Goal: Task Accomplishment & Management: Manage account settings

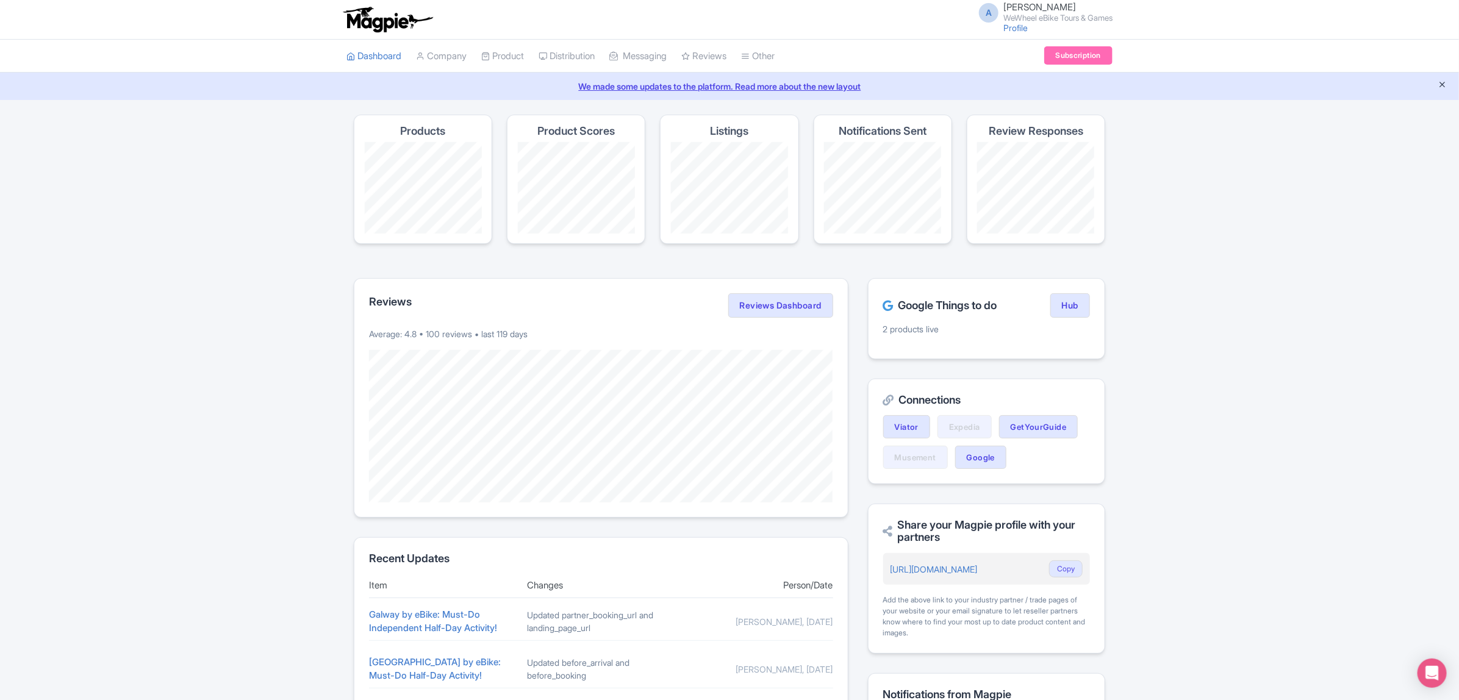
click at [1444, 90] on button "Close announcement" at bounding box center [1442, 86] width 9 height 14
click at [788, 307] on link "Reviews Dashboard" at bounding box center [780, 305] width 105 height 24
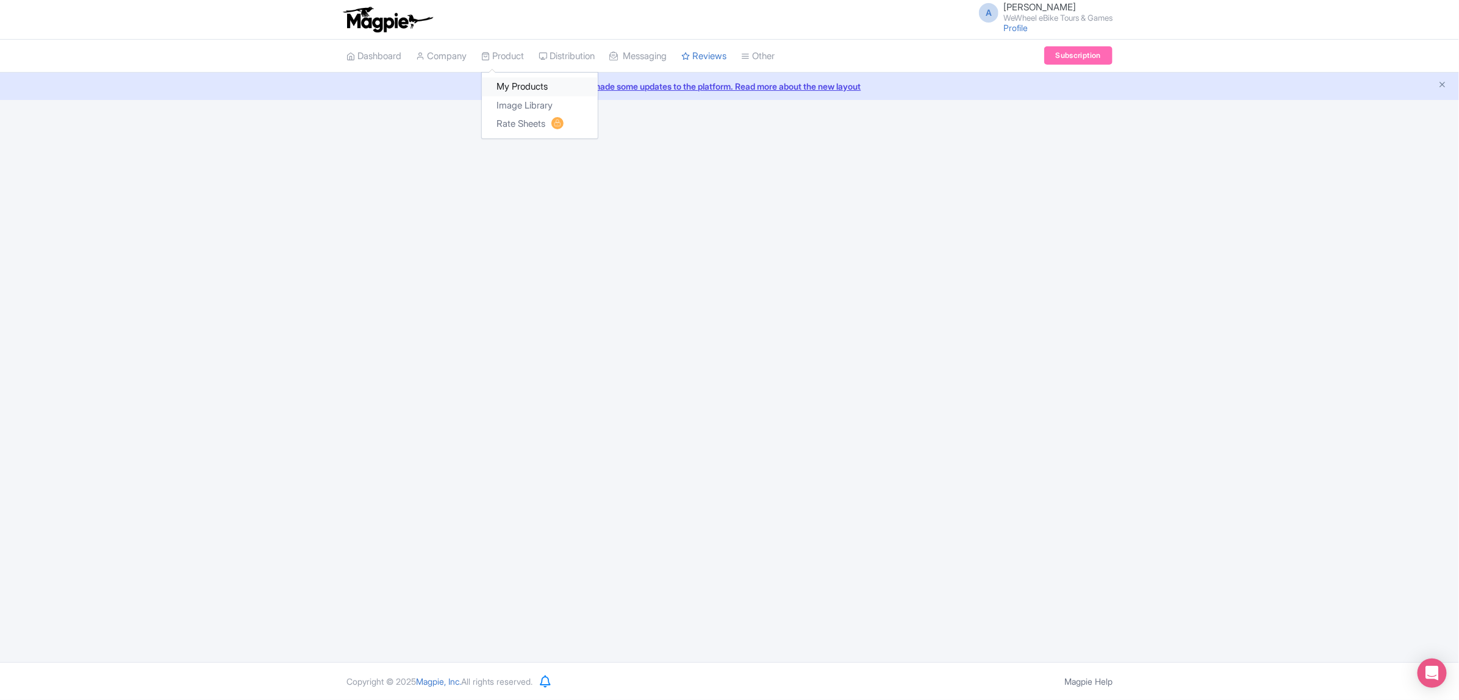
click at [516, 86] on link "My Products" at bounding box center [540, 86] width 116 height 19
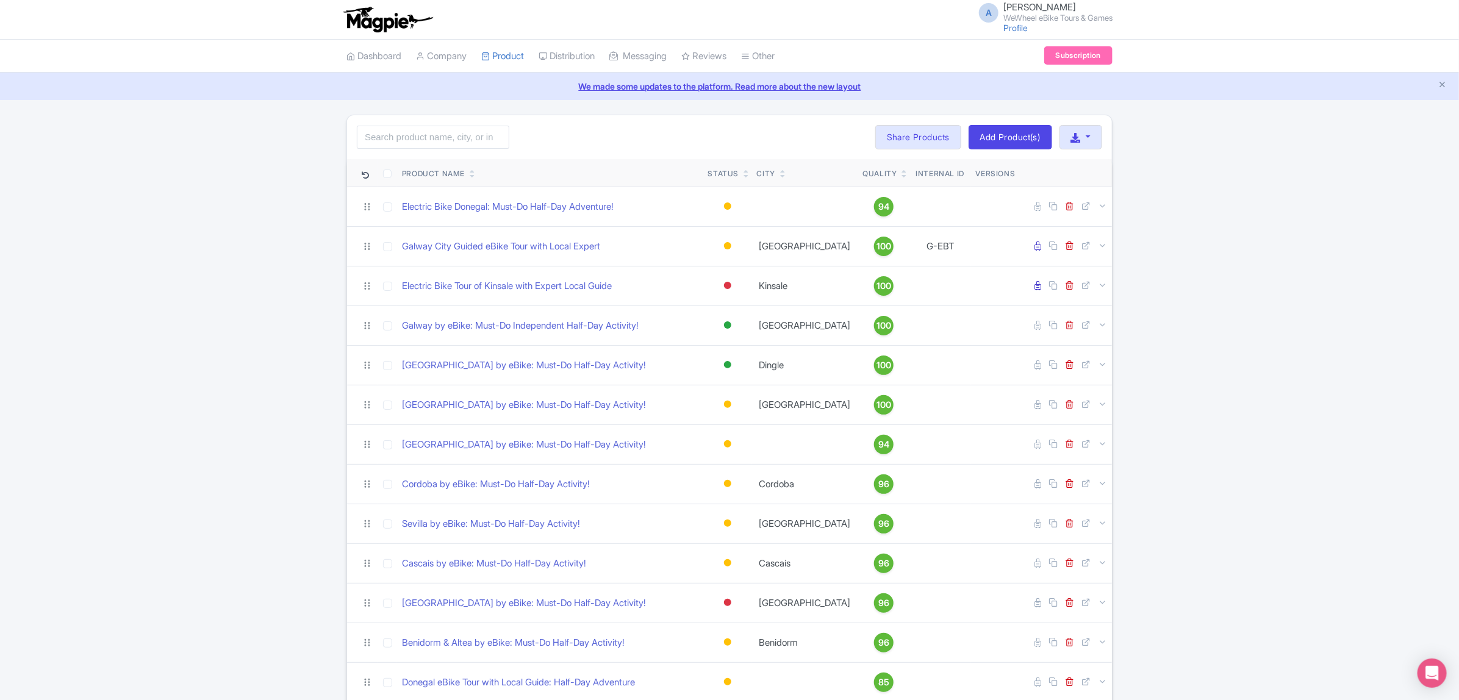
drag, startPoint x: 616, startPoint y: 145, endPoint x: 618, endPoint y: 173, distance: 27.5
click at [617, 145] on div "Search Bulk Actions Delete Add to Collection Share Products Add to Collection C…" at bounding box center [729, 137] width 765 height 44
click at [1428, 678] on icon "Open Intercom Messenger" at bounding box center [1432, 674] width 14 height 16
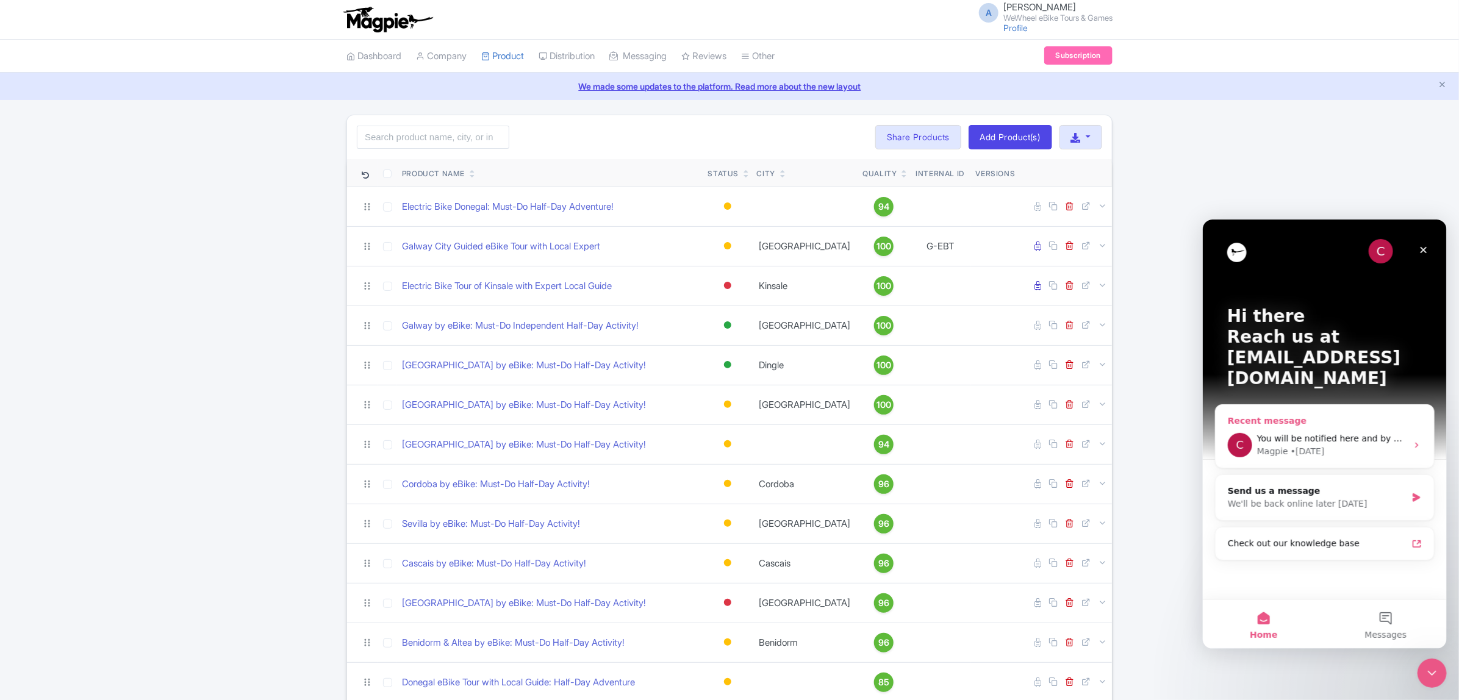
click at [1337, 445] on div "Magpie • 3d ago" at bounding box center [1332, 451] width 150 height 13
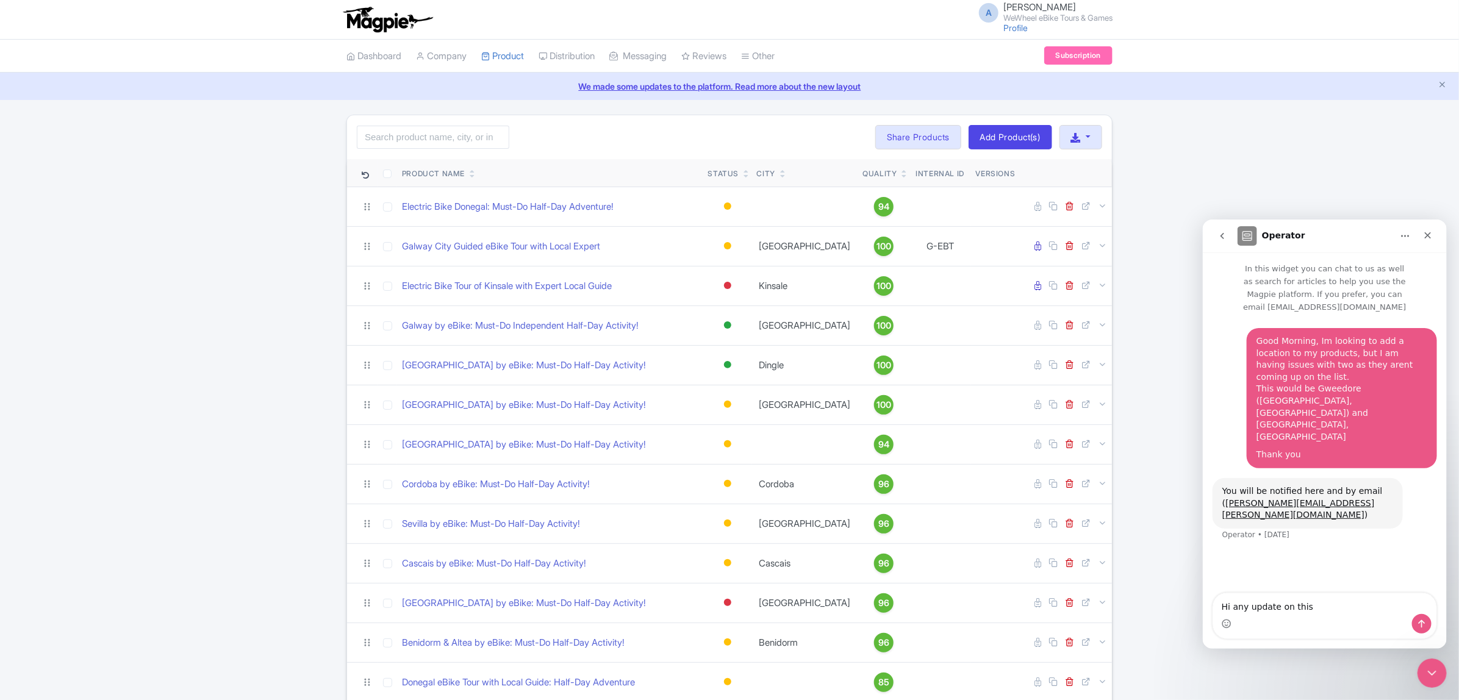
type textarea "Hi any update on this?"
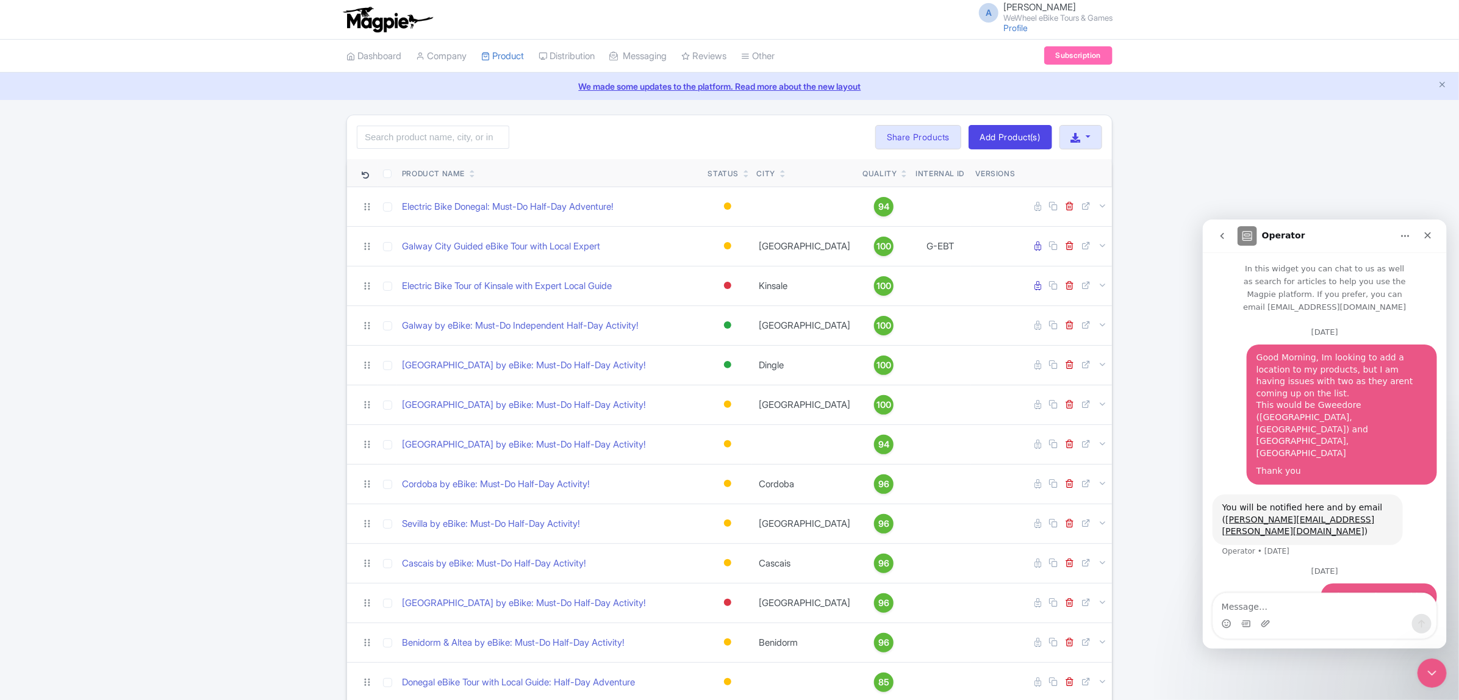
click at [1317, 185] on div "Search Bulk Actions Delete Add to Collection Share Products Add to Collection C…" at bounding box center [729, 448] width 1459 height 667
click at [1218, 234] on icon "go back" at bounding box center [1222, 236] width 10 height 10
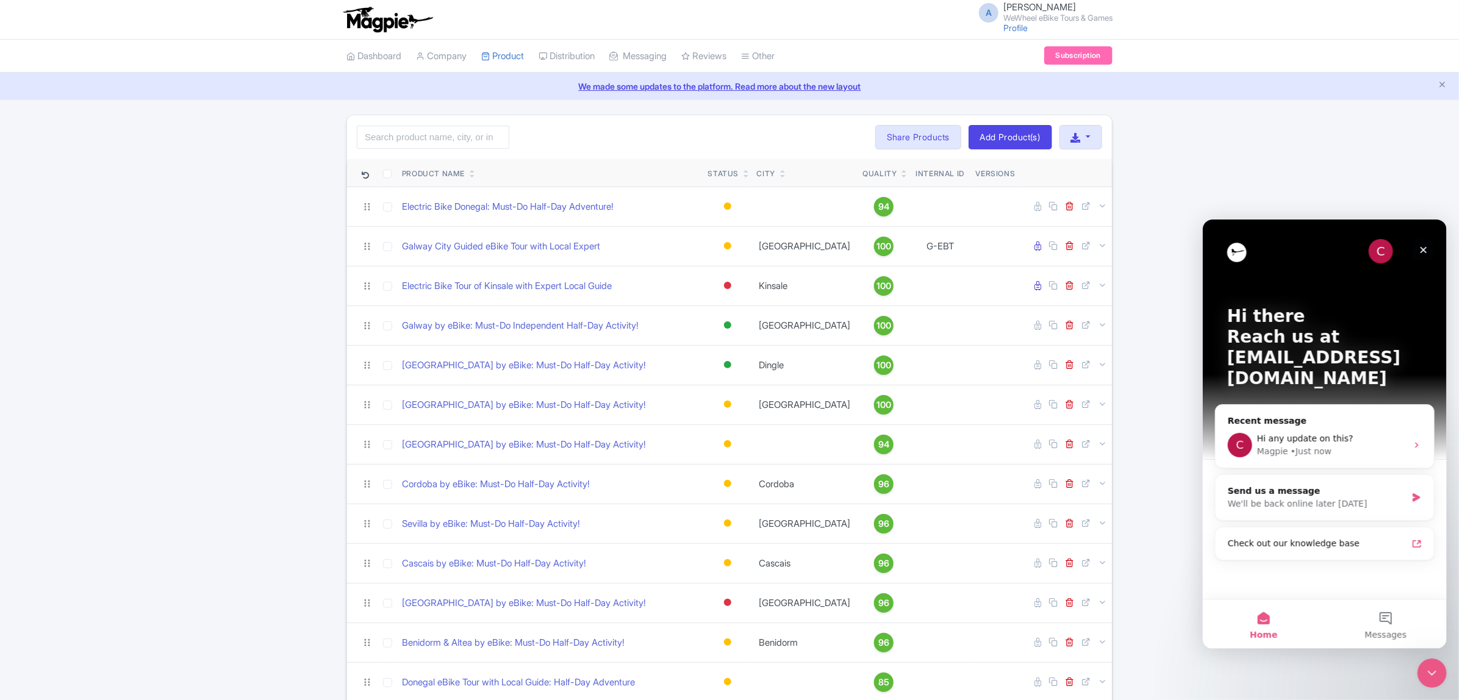
click at [1423, 248] on icon "Close" at bounding box center [1423, 250] width 10 height 10
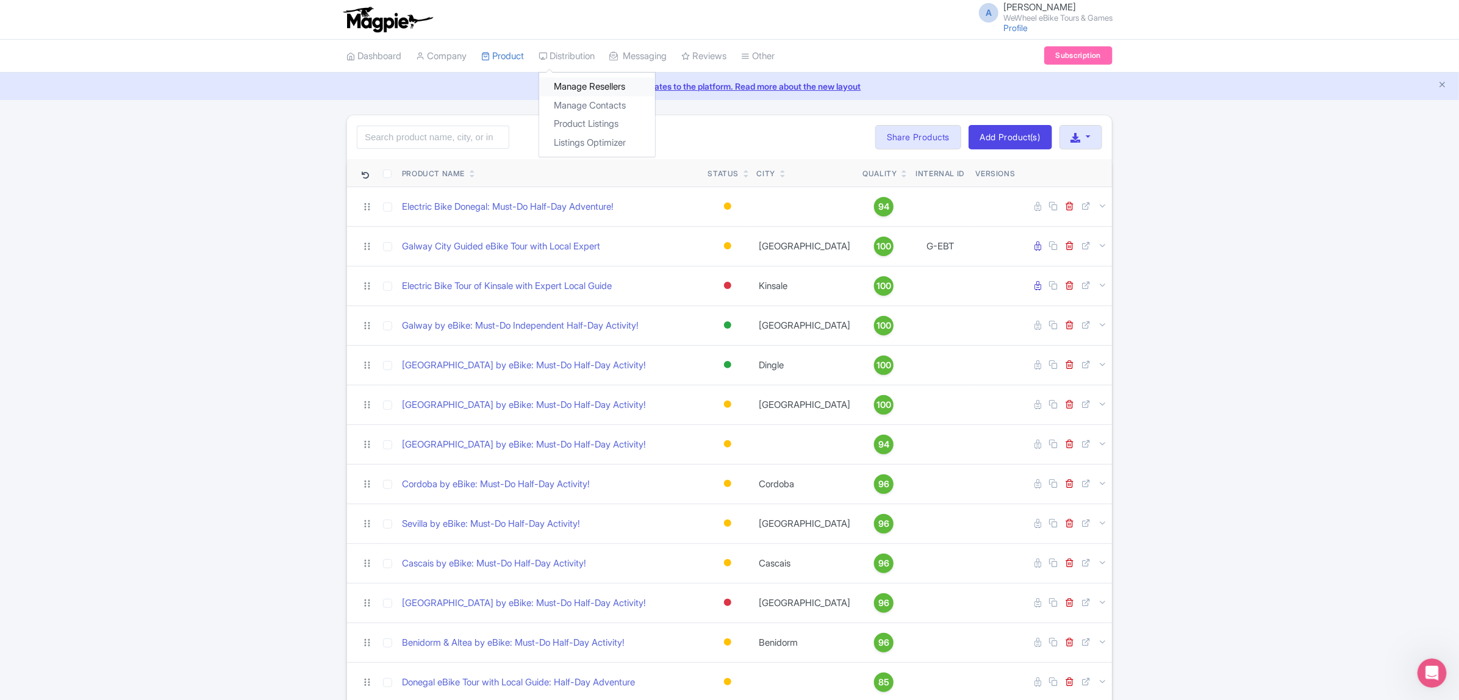
click at [619, 87] on link "Manage Resellers" at bounding box center [597, 86] width 116 height 19
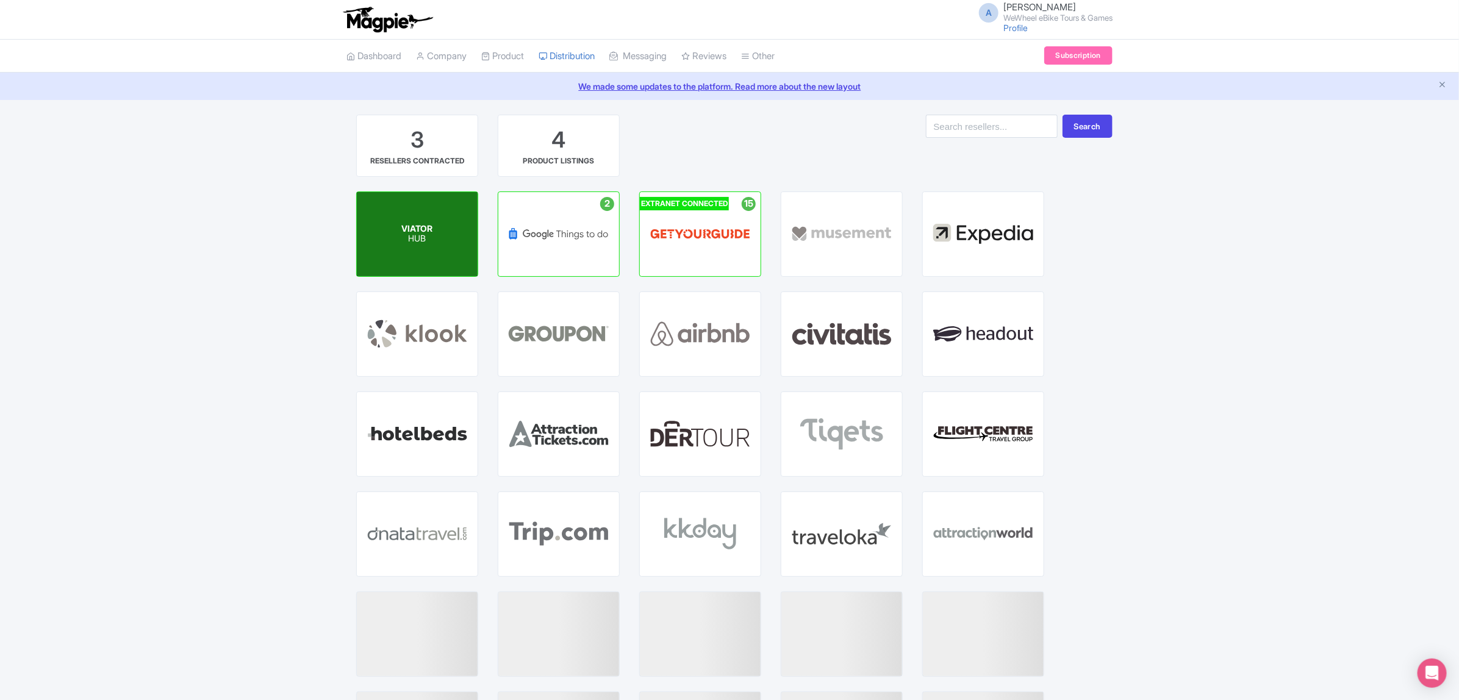
drag, startPoint x: 431, startPoint y: 245, endPoint x: 422, endPoint y: 239, distance: 11.0
click at [422, 239] on p "HUB" at bounding box center [417, 239] width 31 height 10
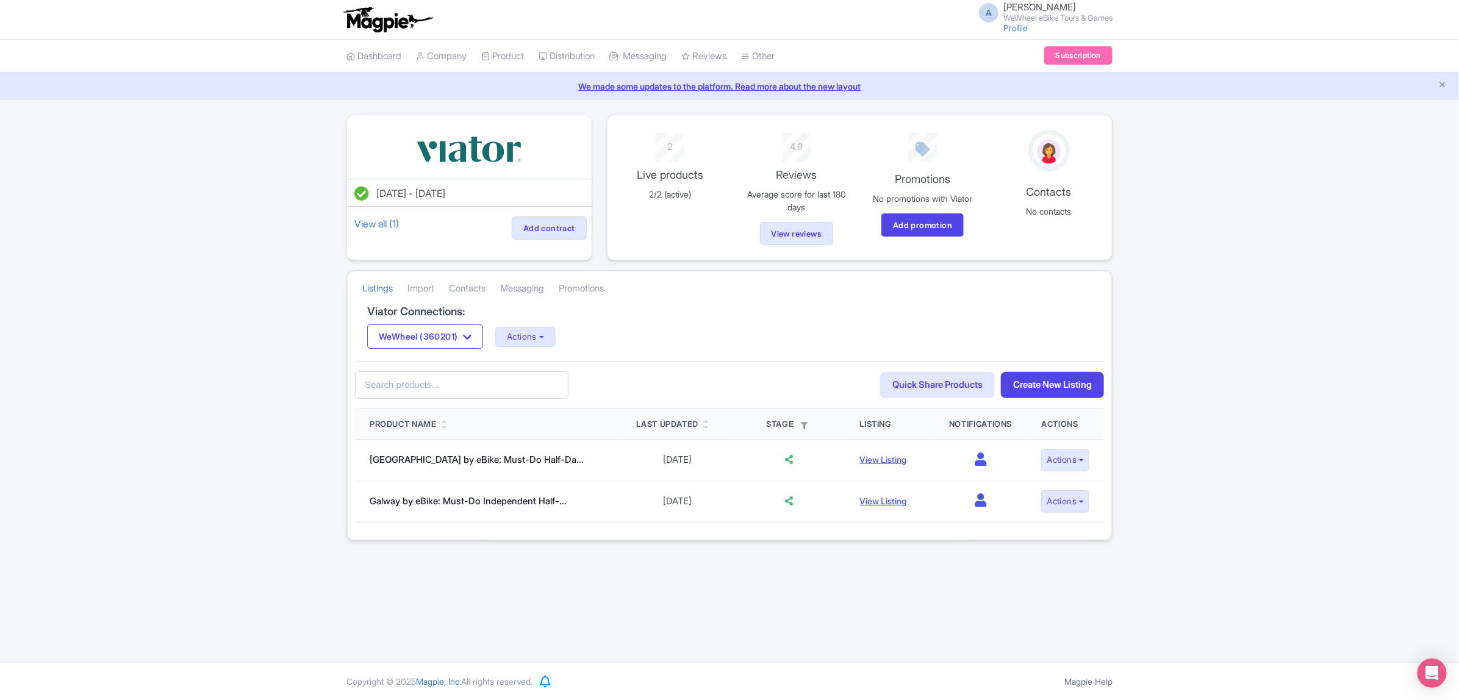
drag, startPoint x: 441, startPoint y: 295, endPoint x: 428, endPoint y: 293, distance: 13.5
click at [439, 294] on li "Import" at bounding box center [420, 288] width 41 height 33
click at [428, 293] on link "Import" at bounding box center [421, 289] width 27 height 34
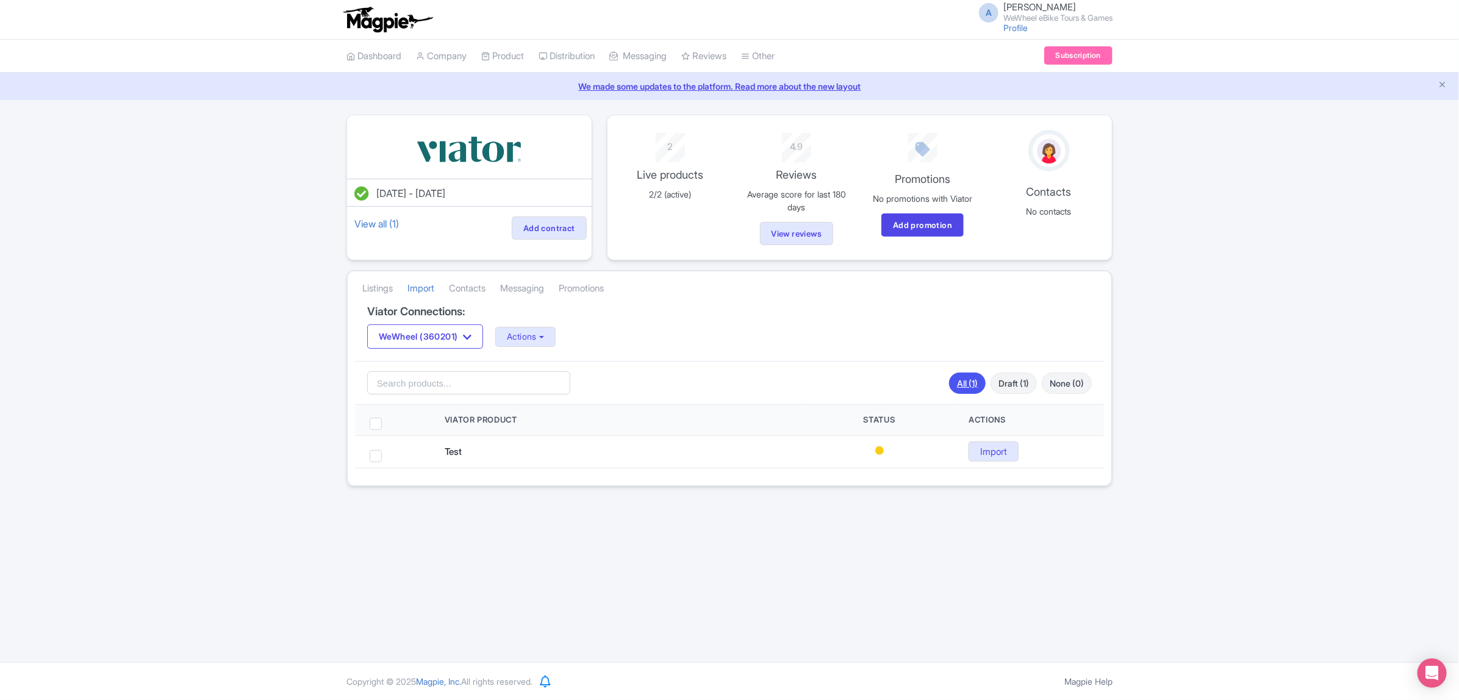
click at [968, 388] on link "All (1)" at bounding box center [967, 383] width 37 height 21
click at [416, 342] on button "WeWheel (360201)" at bounding box center [425, 337] width 116 height 24
click at [375, 293] on link "Listings" at bounding box center [377, 289] width 31 height 34
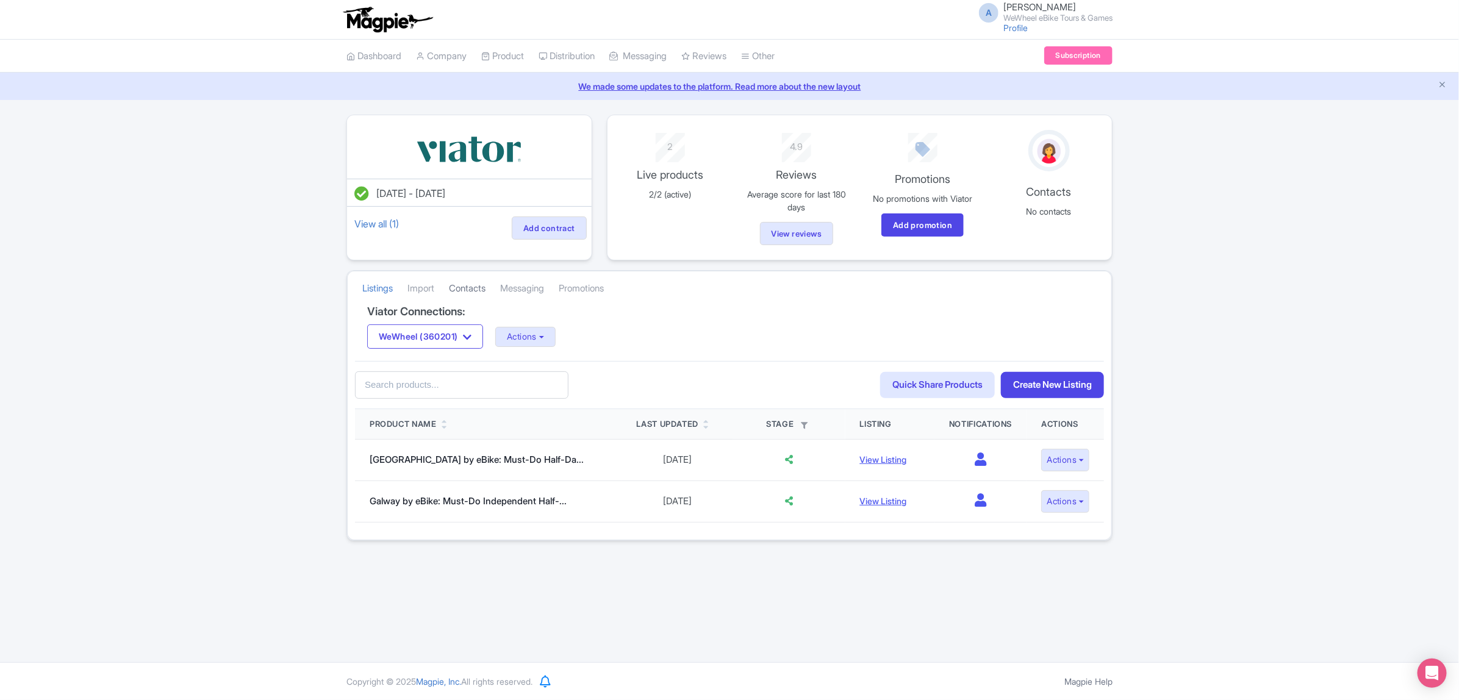
click at [456, 298] on link "Contacts" at bounding box center [467, 289] width 37 height 34
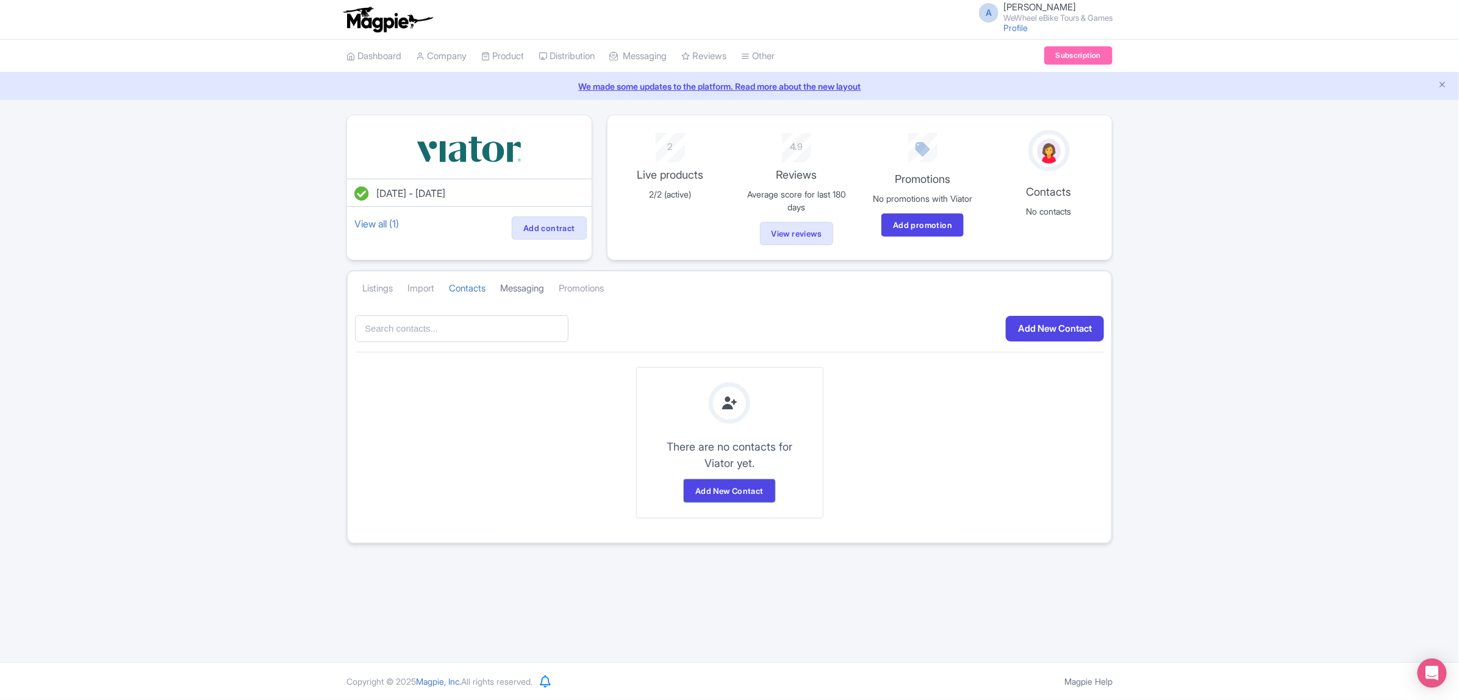
click at [529, 290] on link "Messaging" at bounding box center [522, 289] width 44 height 34
click at [595, 290] on link "Promotions" at bounding box center [581, 289] width 45 height 34
drag, startPoint x: 476, startPoint y: 293, endPoint x: 434, endPoint y: 287, distance: 43.1
click at [476, 292] on link "Contacts" at bounding box center [467, 289] width 37 height 34
click at [431, 287] on link "Import" at bounding box center [421, 289] width 27 height 34
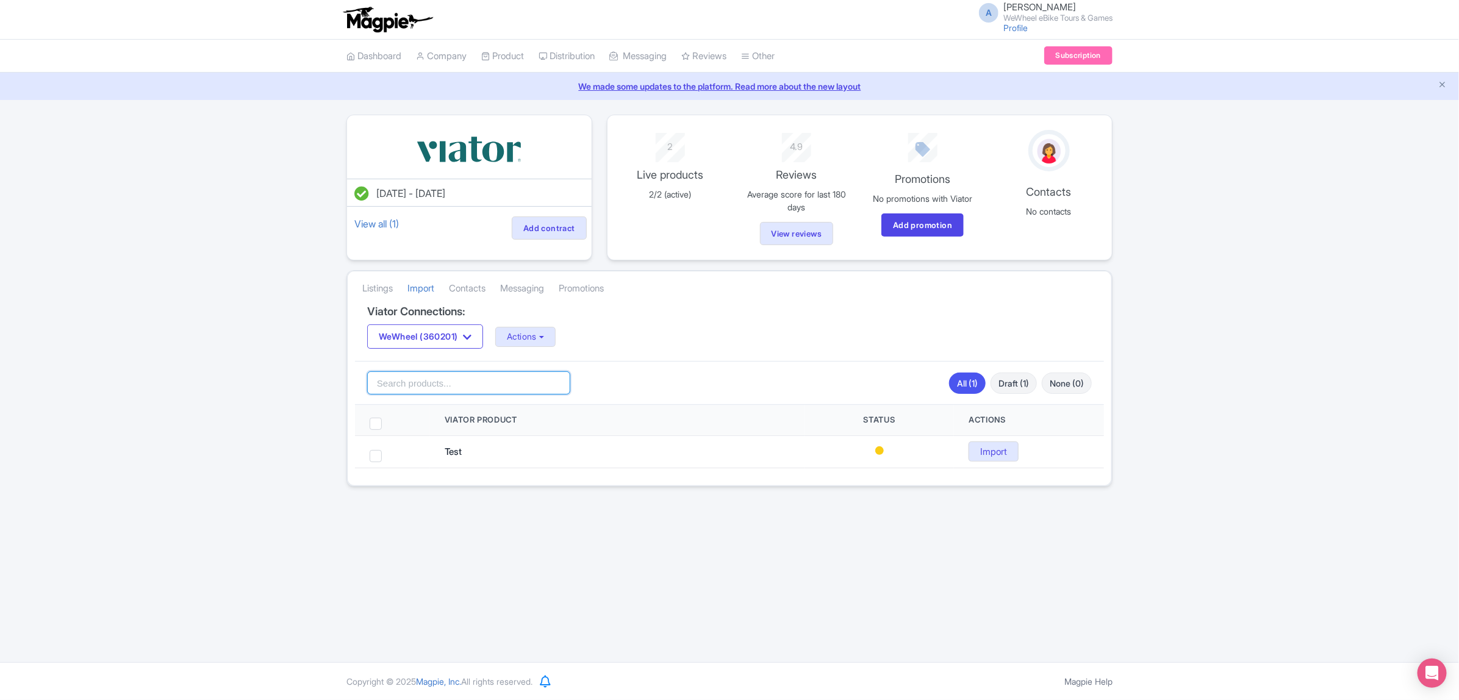
drag, startPoint x: 453, startPoint y: 384, endPoint x: 481, endPoint y: 363, distance: 34.8
click at [462, 382] on input "search" at bounding box center [468, 383] width 203 height 23
click at [583, 149] on link "Listings Optimizer" at bounding box center [597, 143] width 116 height 19
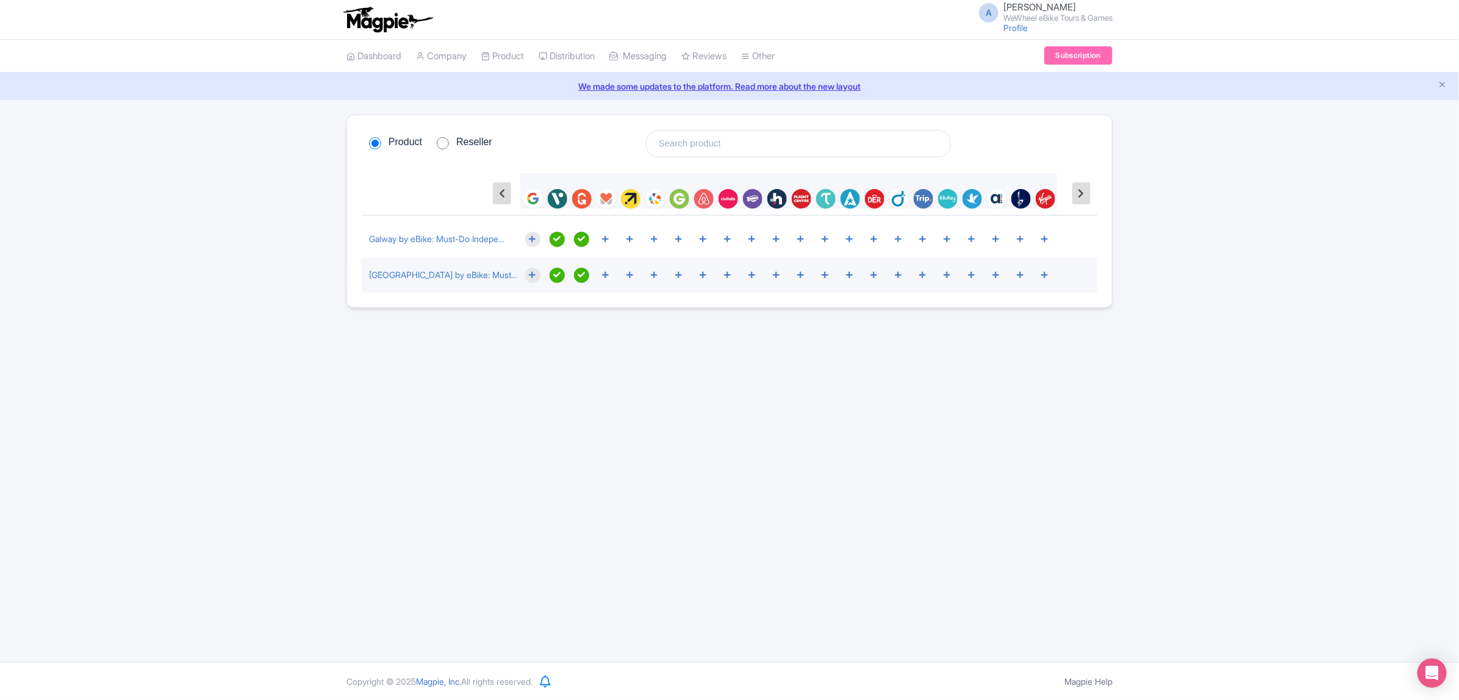
click at [470, 139] on span "Reseller" at bounding box center [474, 143] width 36 height 12
click at [449, 139] on input "Reseller" at bounding box center [443, 143] width 12 height 12
radio input "true"
click at [404, 141] on span "Product" at bounding box center [406, 143] width 34 height 12
click at [381, 141] on input "Product" at bounding box center [375, 143] width 12 height 12
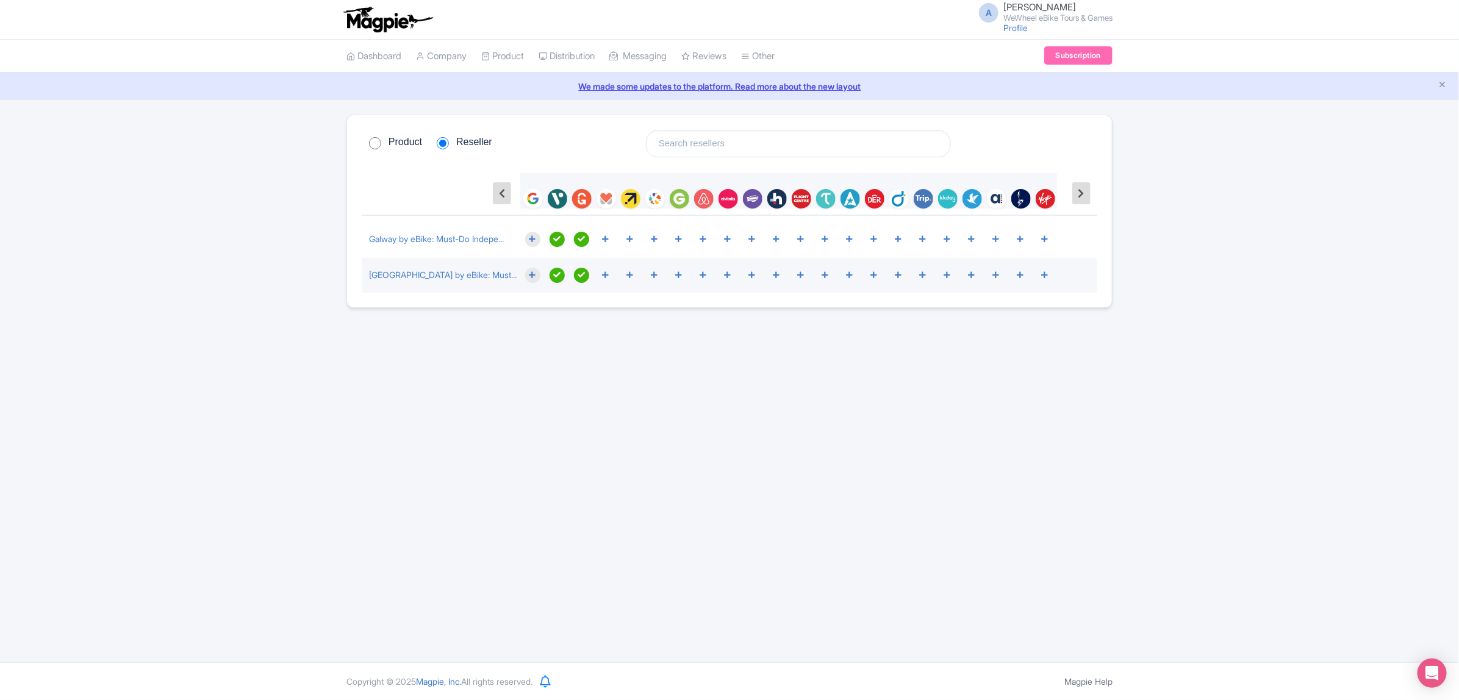
radio input "true"
click at [464, 143] on span "Reseller" at bounding box center [474, 143] width 36 height 12
click at [449, 143] on input "Reseller" at bounding box center [443, 143] width 12 height 12
radio input "true"
click at [375, 62] on link "Dashboard" at bounding box center [374, 57] width 55 height 34
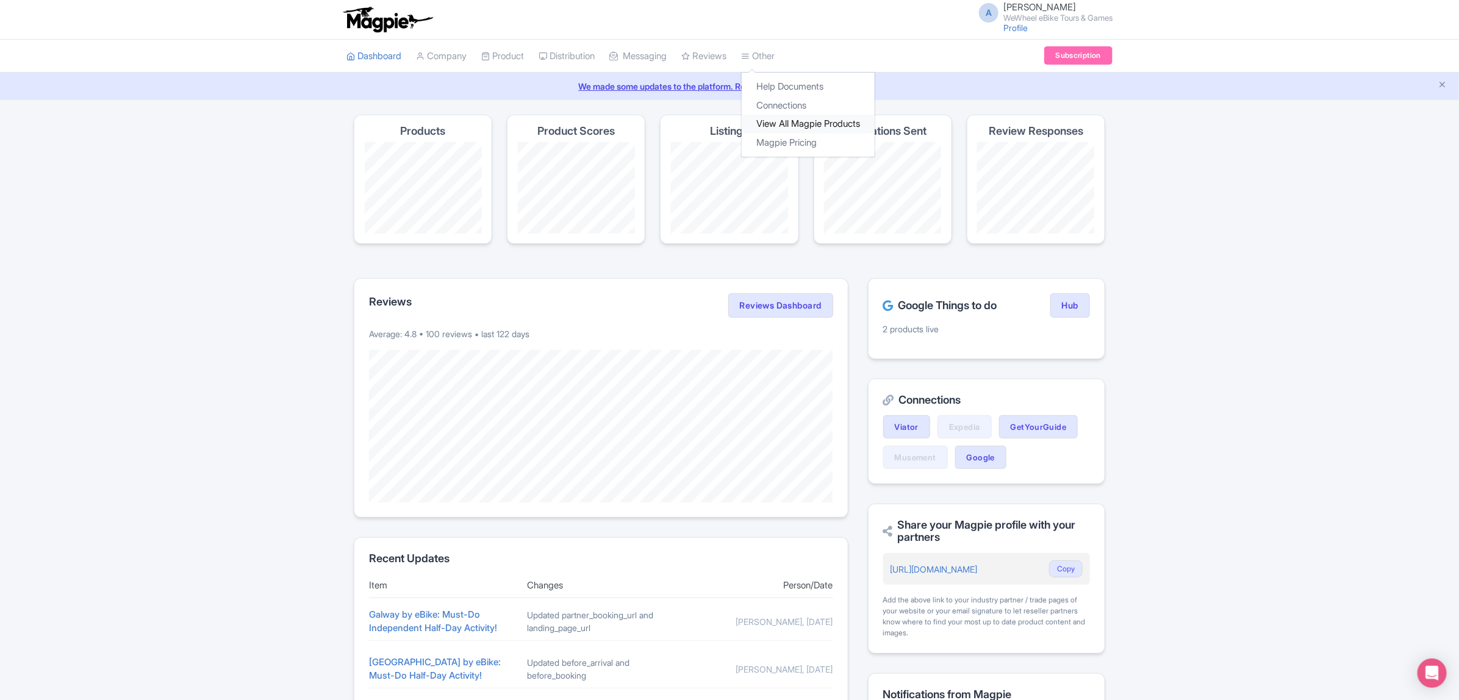
click at [795, 123] on link "View All Magpie Products" at bounding box center [808, 124] width 133 height 19
click at [797, 86] on link "Help Documents" at bounding box center [808, 86] width 133 height 19
click at [788, 104] on link "Connections" at bounding box center [808, 105] width 133 height 19
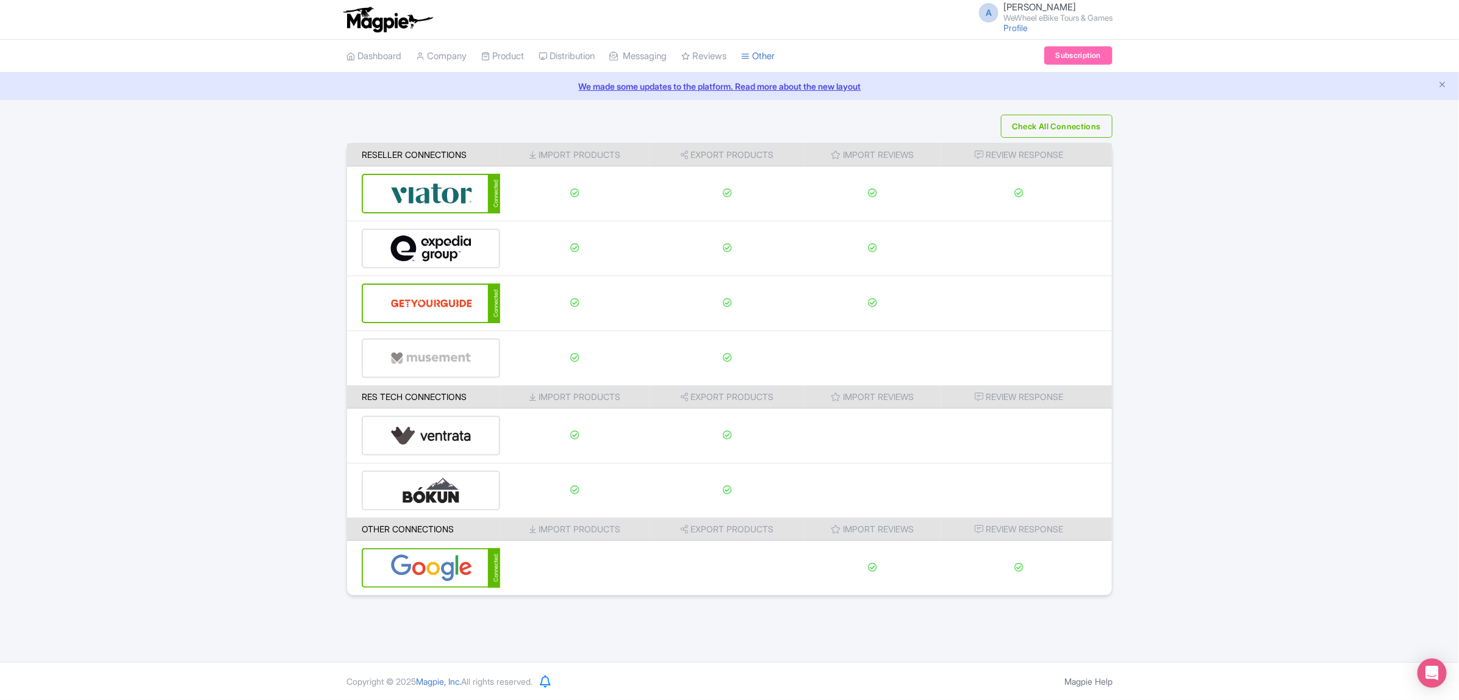
click at [712, 151] on th "Export Products" at bounding box center [727, 154] width 154 height 23
click at [364, 58] on link "Dashboard" at bounding box center [374, 57] width 55 height 34
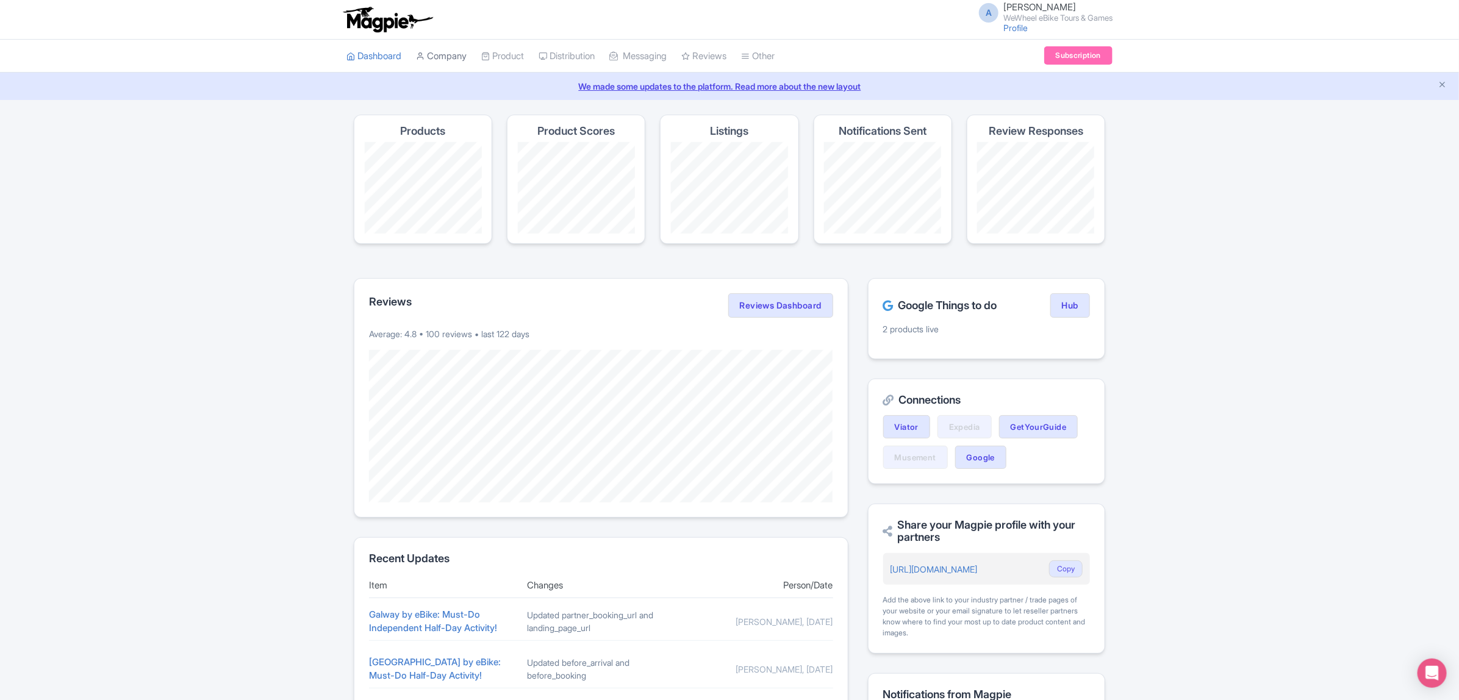
click at [444, 56] on link "Company" at bounding box center [441, 57] width 51 height 34
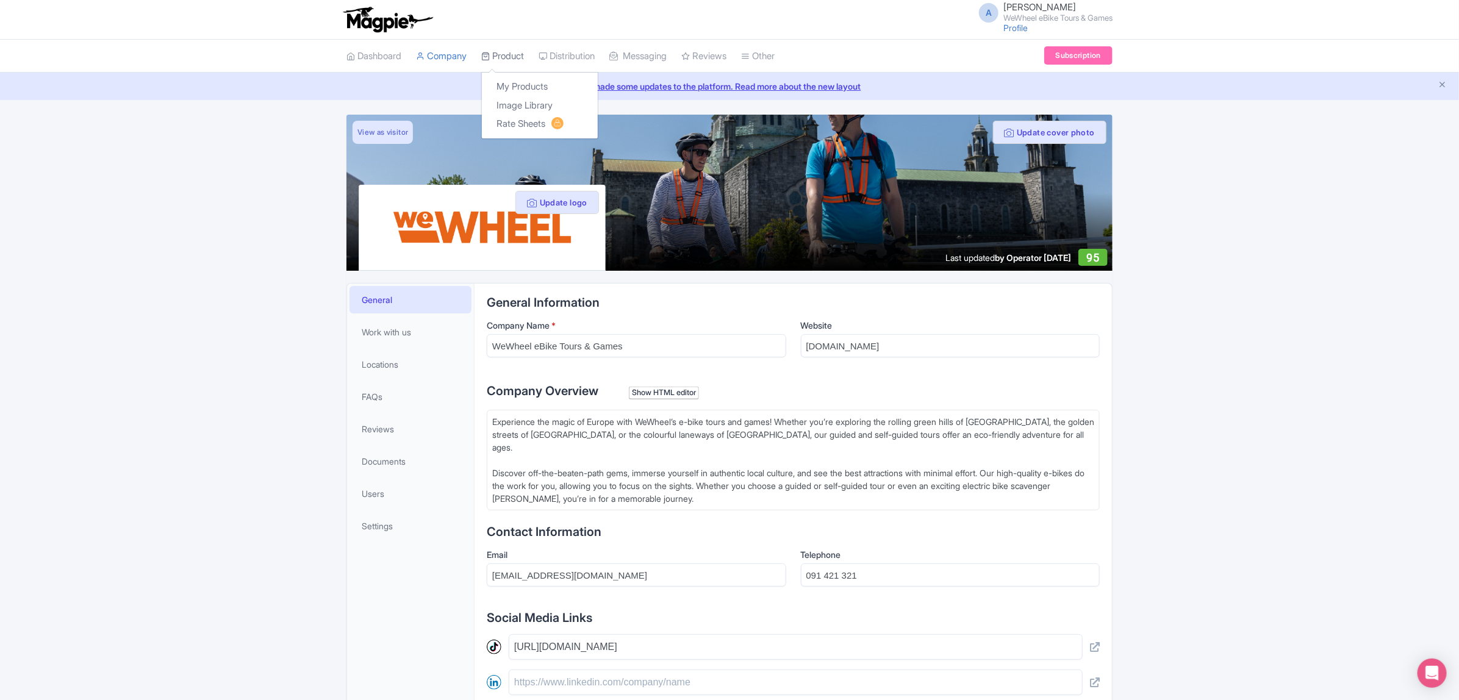
click at [514, 50] on link "Product" at bounding box center [502, 57] width 43 height 34
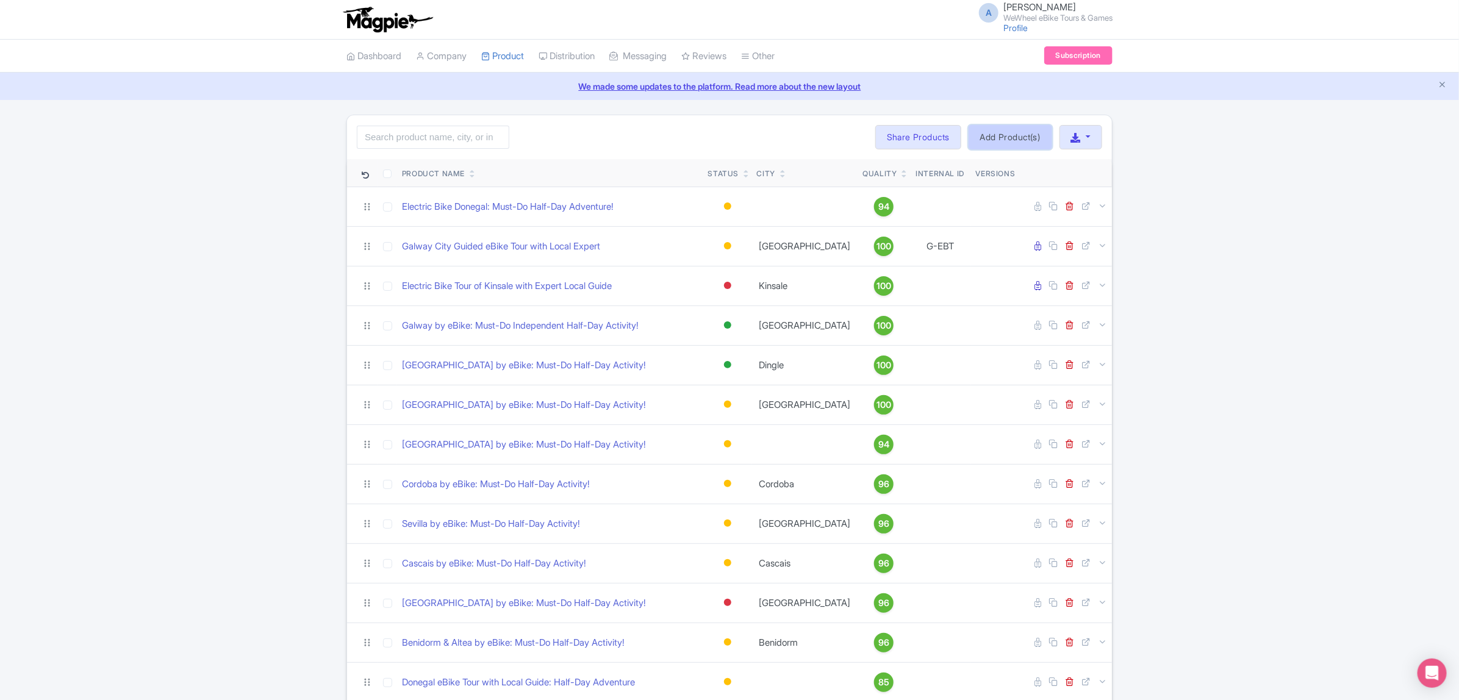
click at [992, 136] on link "Add Product(s)" at bounding box center [1011, 137] width 84 height 24
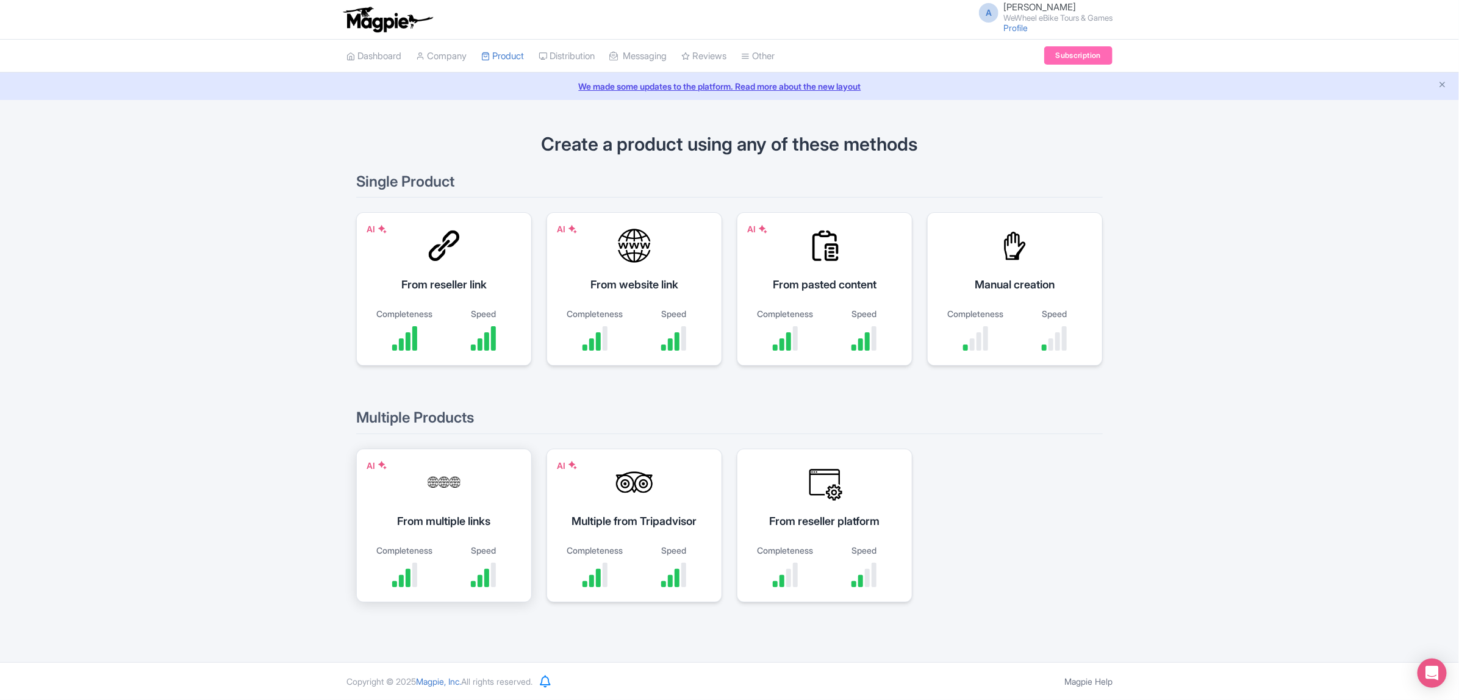
click at [444, 487] on div at bounding box center [444, 482] width 37 height 37
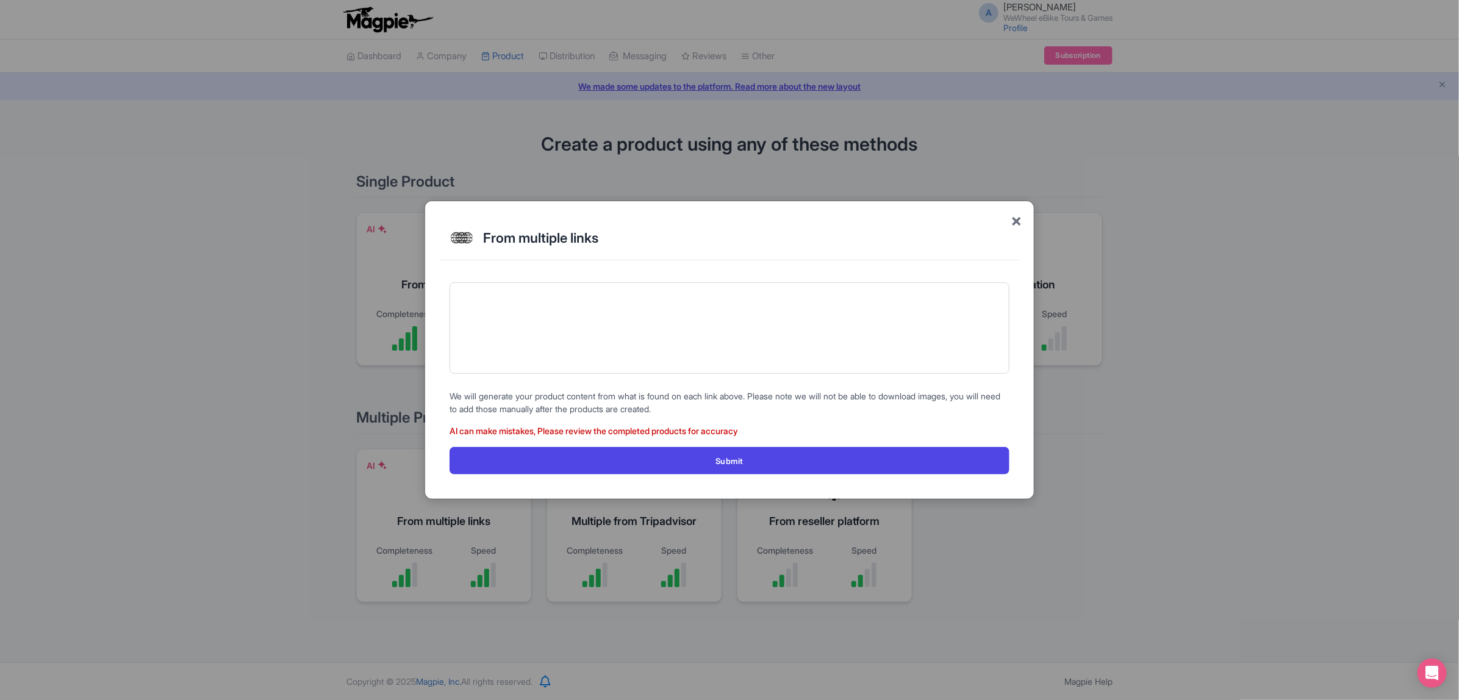
click at [1011, 223] on span "×" at bounding box center [1016, 220] width 11 height 26
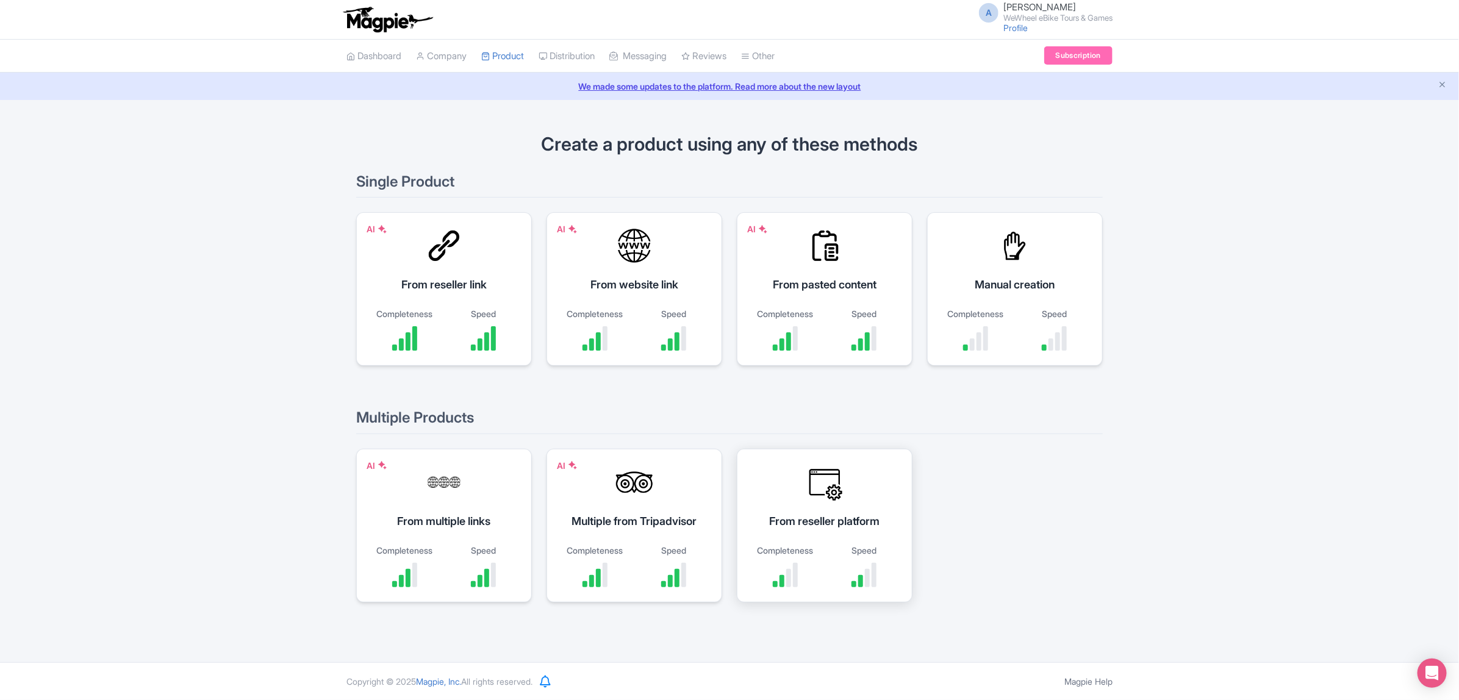
click at [836, 505] on div "From reseller platform Completeness Speed" at bounding box center [825, 526] width 176 height 154
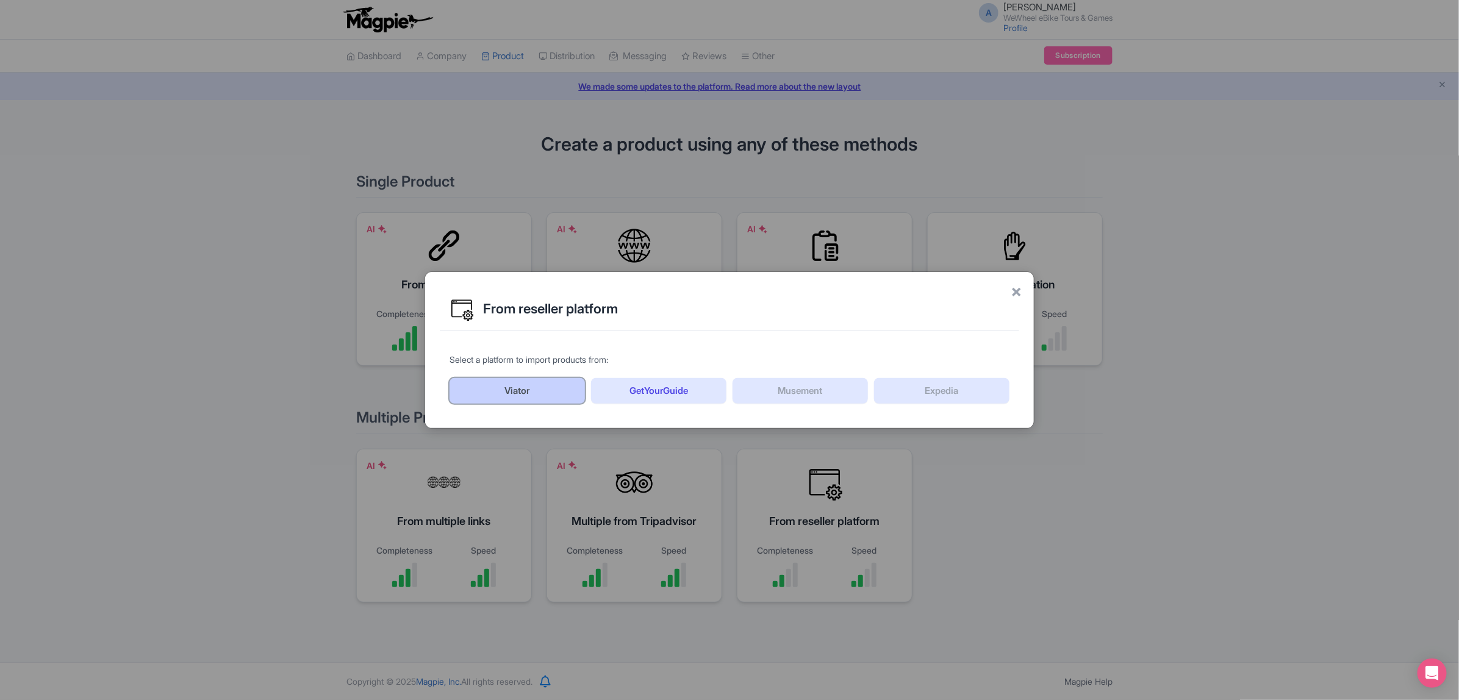
click at [478, 385] on link "Viator" at bounding box center [517, 391] width 135 height 26
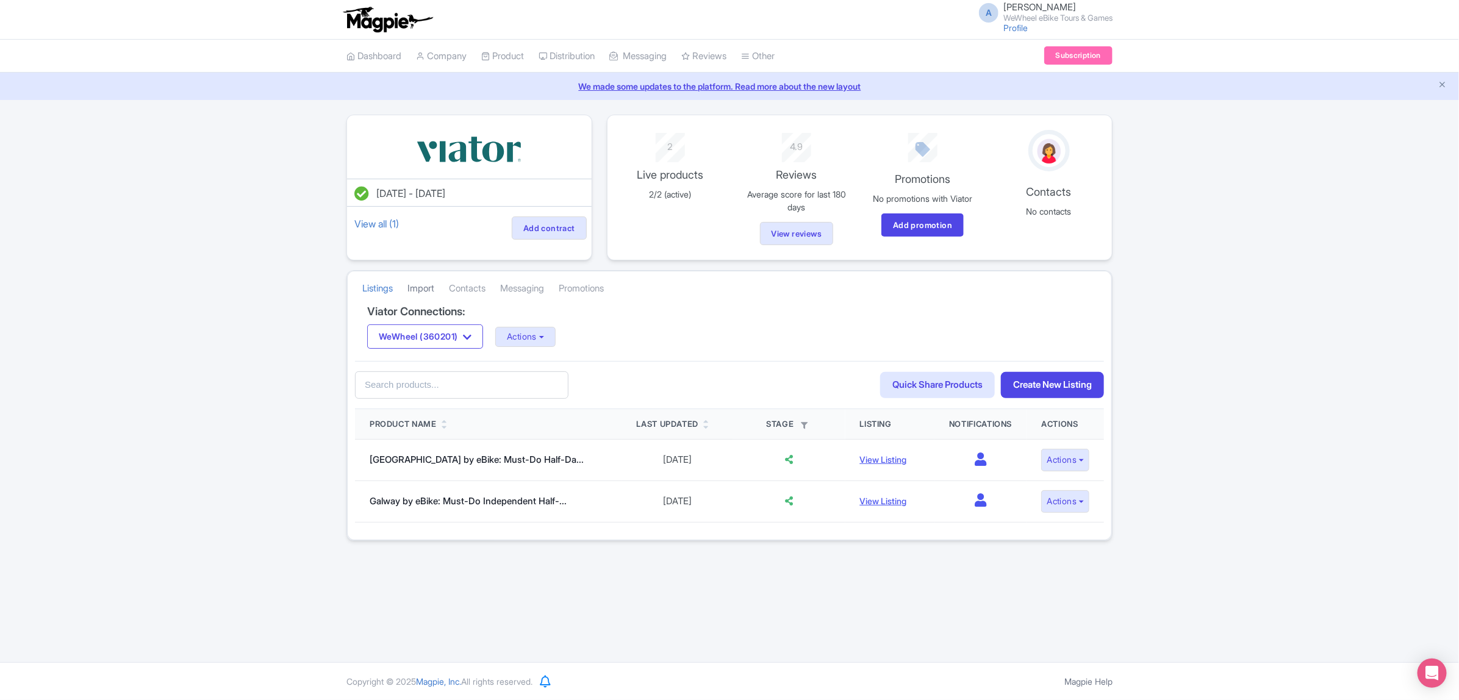
click at [417, 290] on link "Import" at bounding box center [421, 289] width 27 height 34
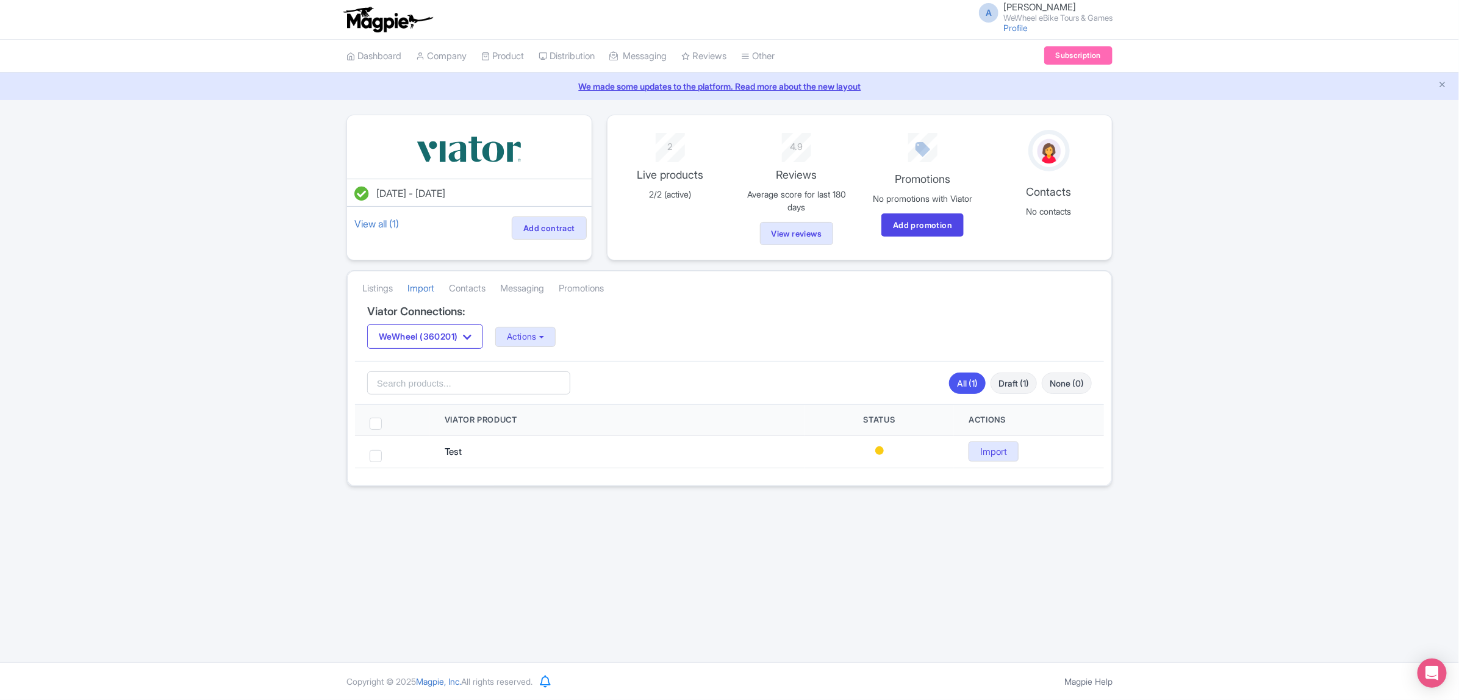
click at [1337, 243] on div "[DATE] - [DATE] View all (1) Add contract 2 Live products 2/2 (active) 4.9 Revi…" at bounding box center [729, 301] width 1459 height 372
click at [501, 54] on link "Product" at bounding box center [502, 57] width 43 height 34
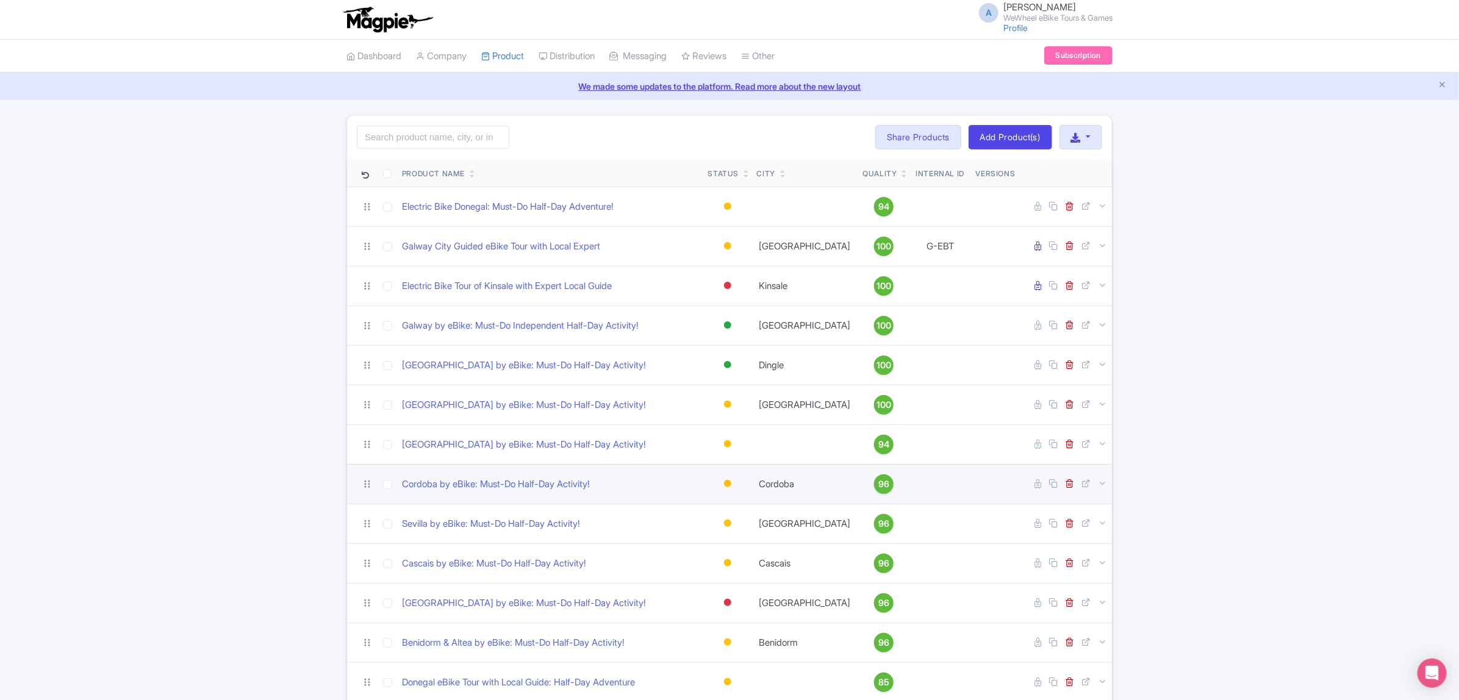
scroll to position [136, 0]
